Goal: Task Accomplishment & Management: Use online tool/utility

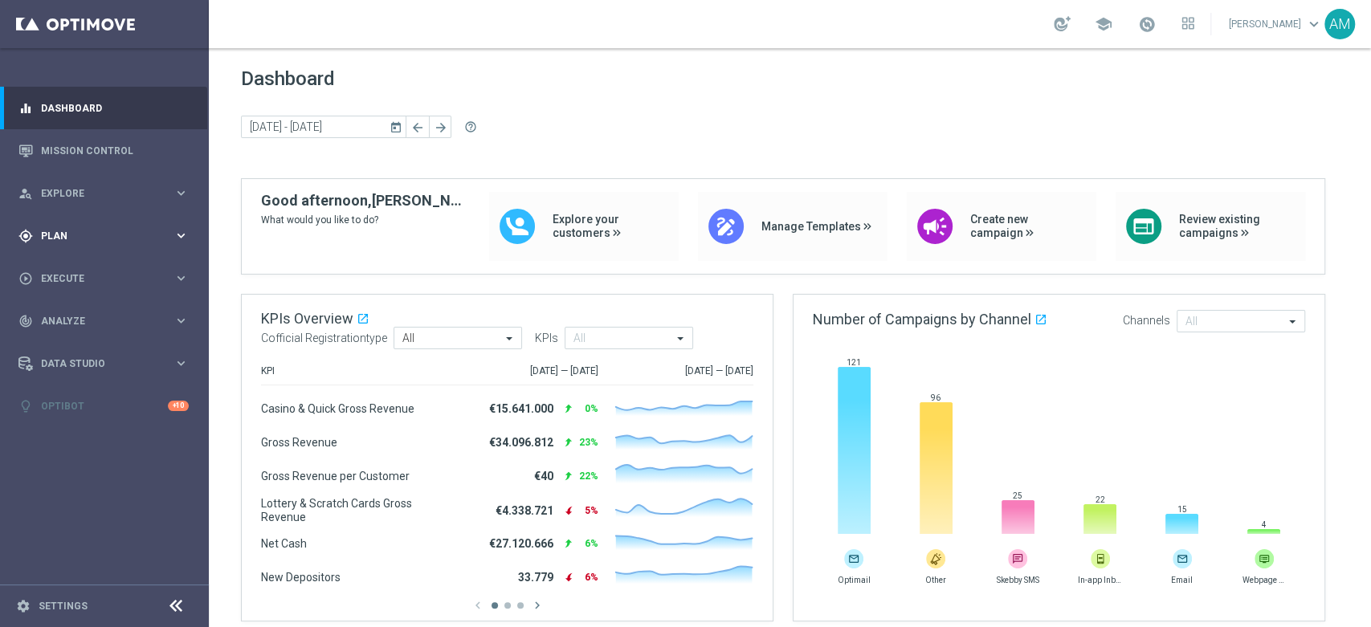
click at [109, 236] on span "Plan" at bounding box center [107, 236] width 132 height 10
click at [76, 339] on link "Streams" at bounding box center [104, 341] width 125 height 13
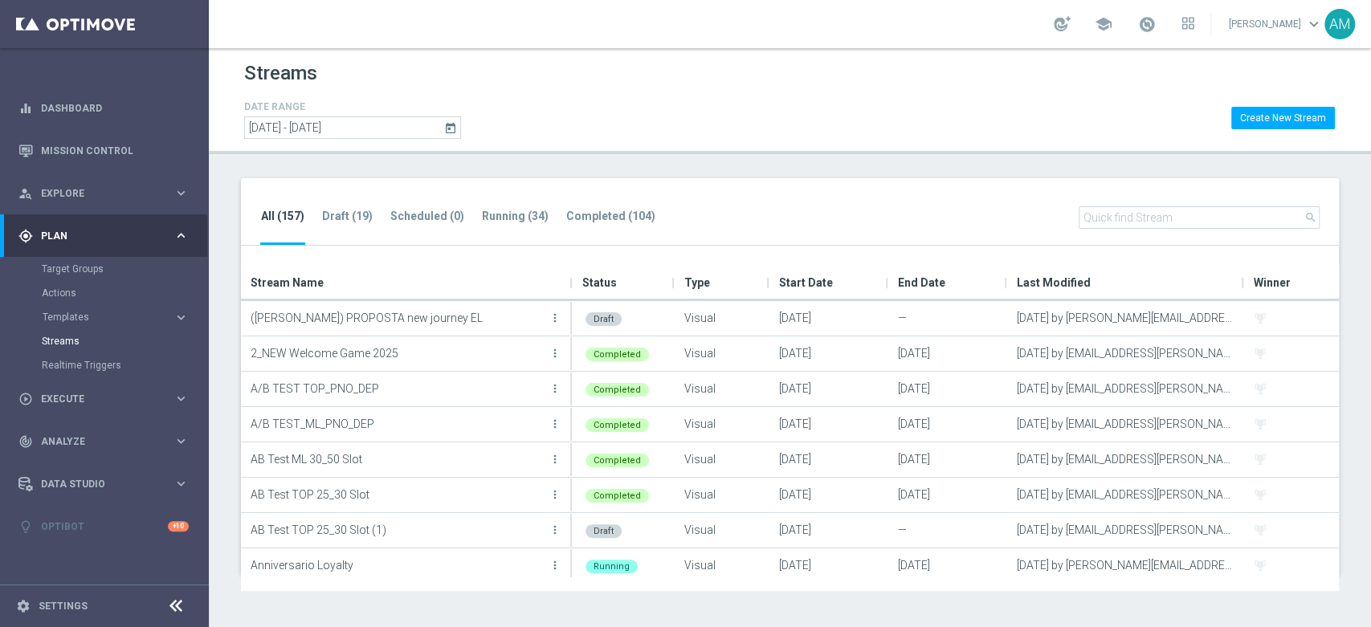
click at [1220, 223] on input "text" at bounding box center [1198, 217] width 241 height 22
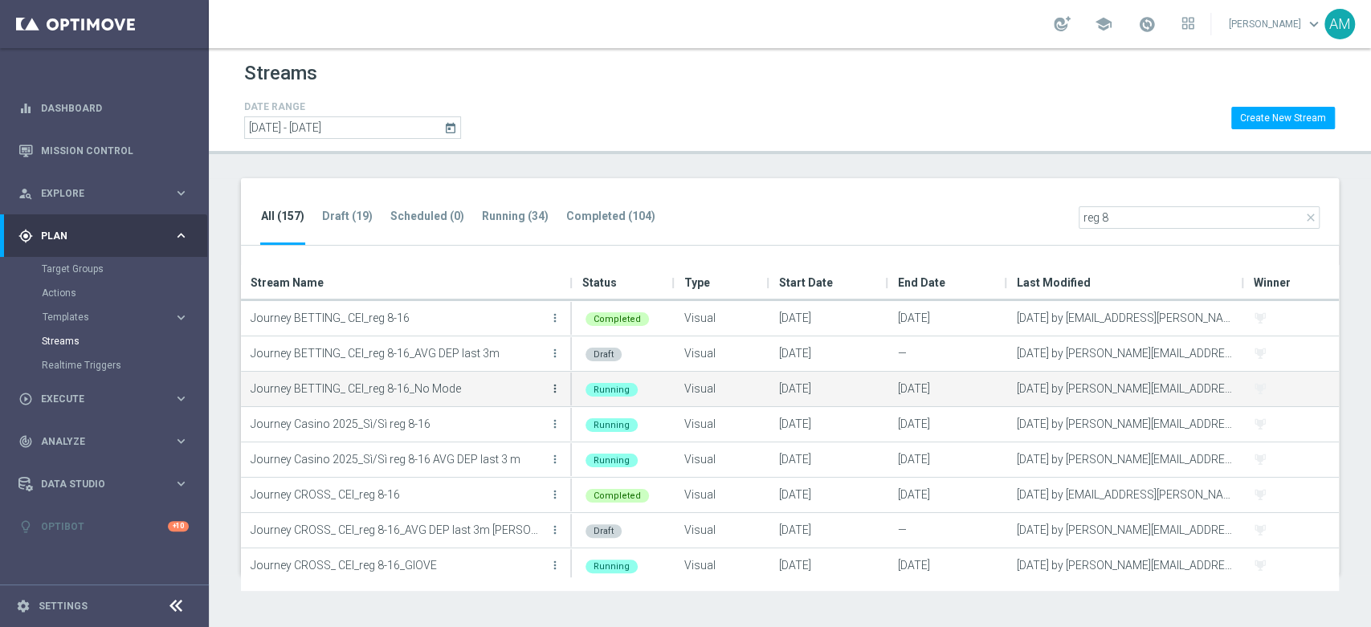
type input "reg 8"
click at [552, 385] on icon "more_vert" at bounding box center [554, 388] width 13 height 13
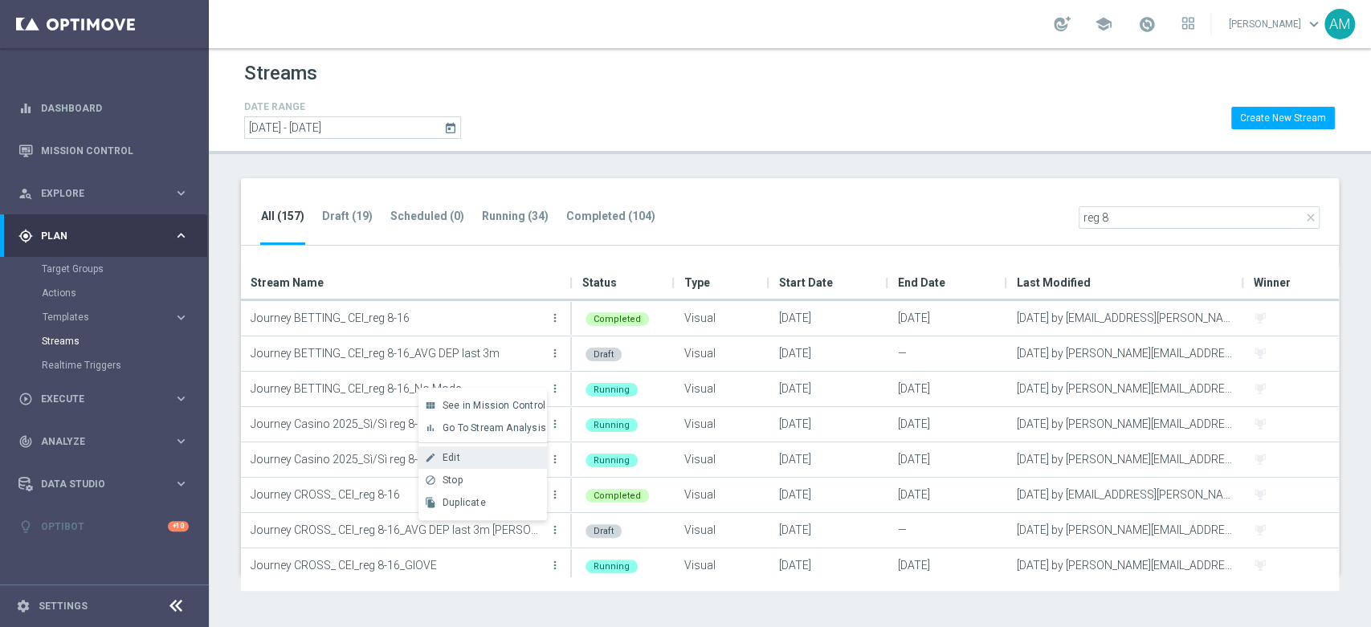
click at [489, 466] on div "create Edit" at bounding box center [482, 457] width 128 height 22
